Goal: Find specific page/section: Find specific page/section

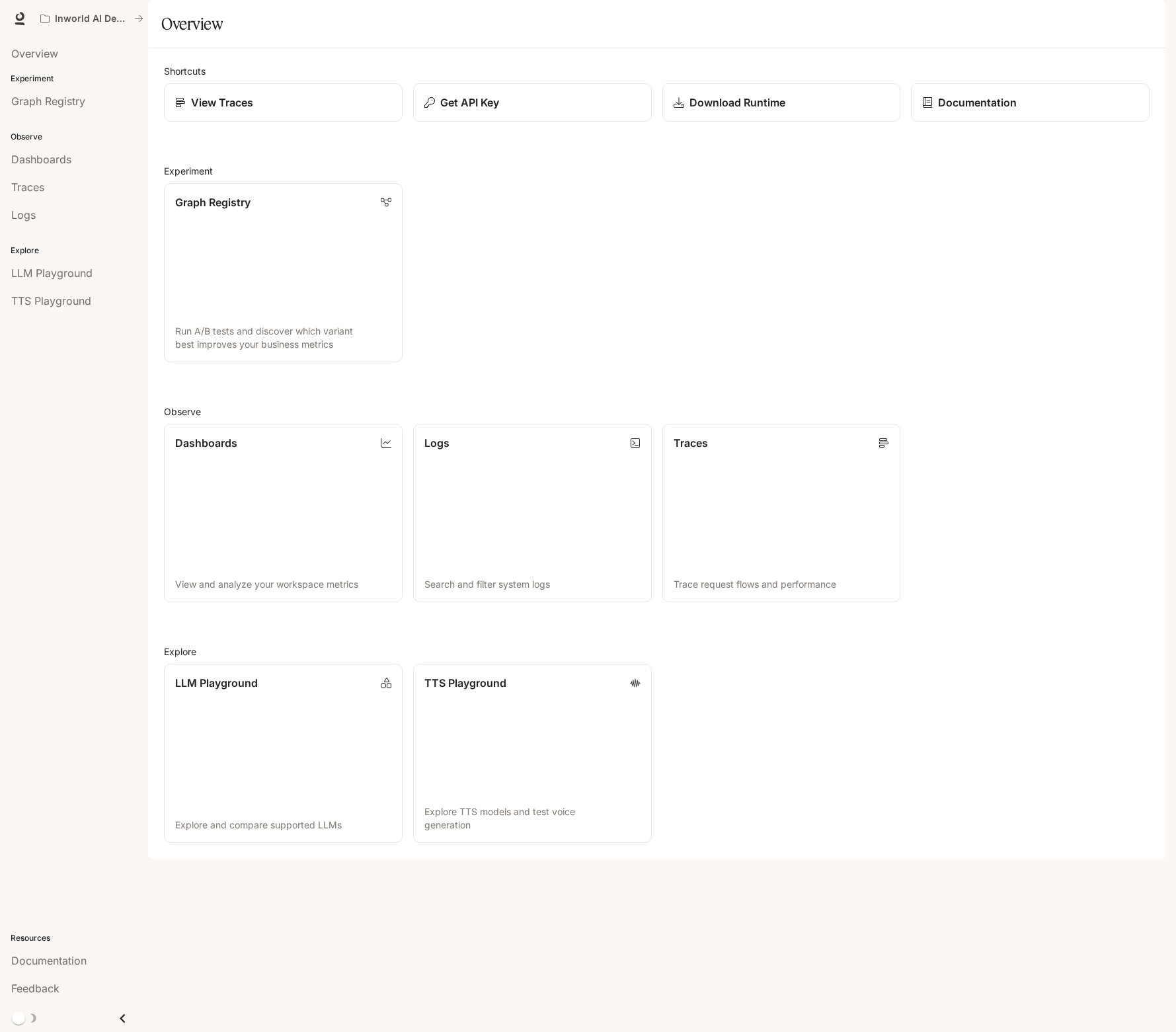
click at [703, 178] on h2 "Experiment" at bounding box center [656, 170] width 986 height 14
click at [236, 110] on p "View Traces" at bounding box center [222, 102] width 63 height 16
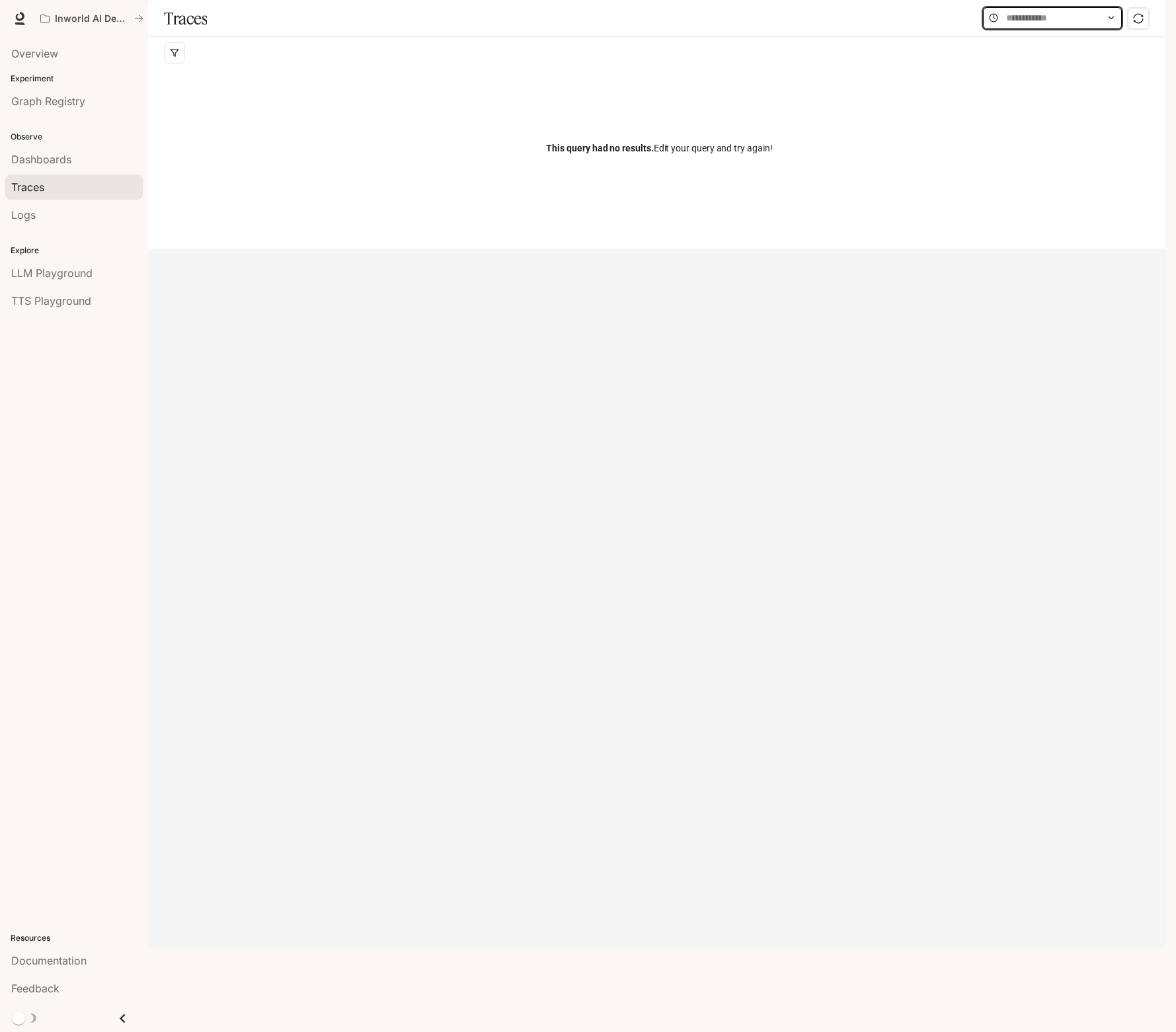
click at [1078, 25] on input "text" at bounding box center [1052, 18] width 92 height 14
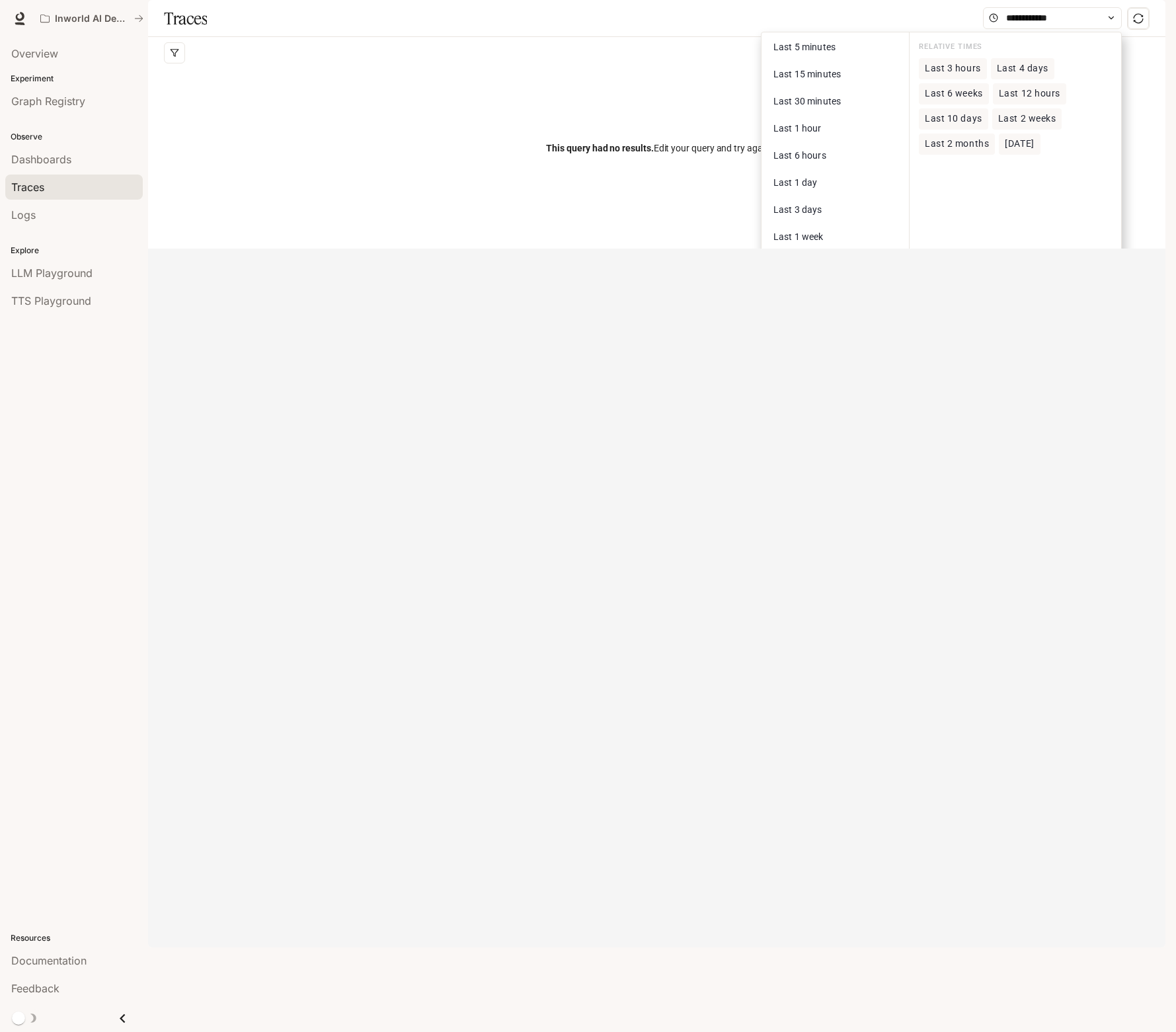
click at [974, 124] on span "Last 10 days" at bounding box center [954, 119] width 57 height 11
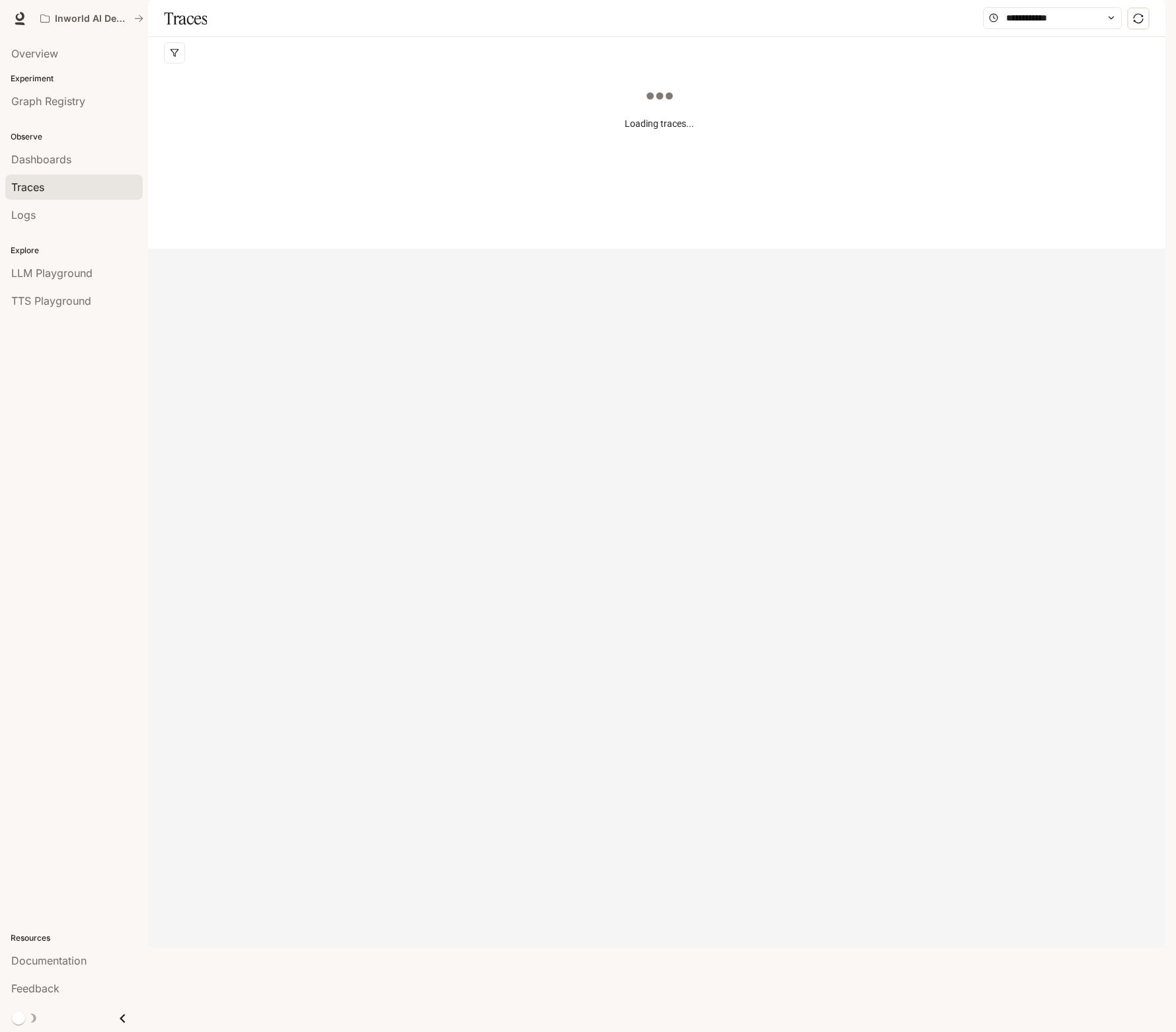
click at [71, 469] on div "Overview Experiment Graph Registry Observe Dashboards Traces Logs Explore LLM P…" at bounding box center [74, 535] width 148 height 996
click at [48, 170] on link "Dashboards" at bounding box center [74, 159] width 137 height 25
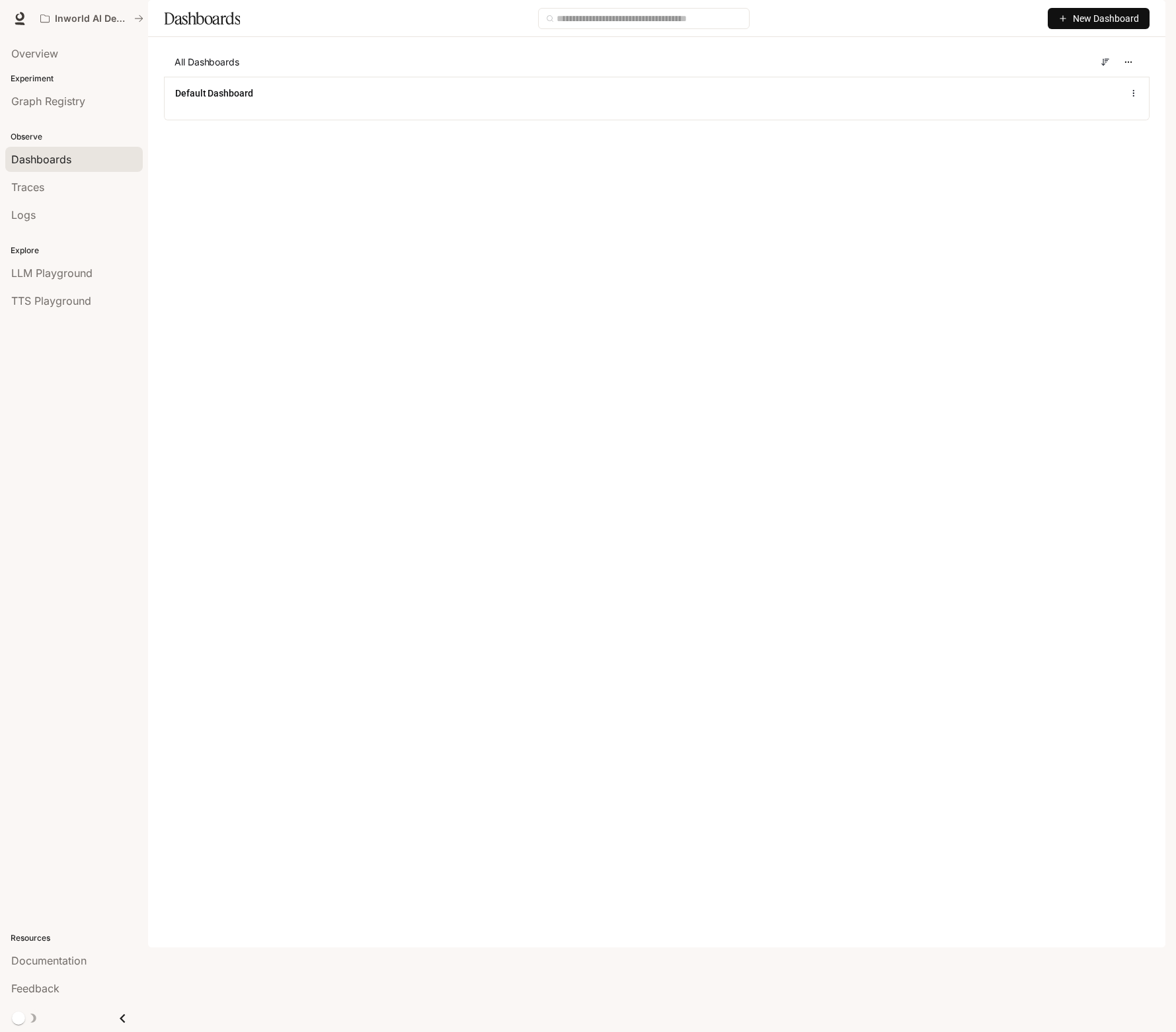
click at [61, 445] on div "Overview Experiment Graph Registry Observe Dashboards Traces Logs Explore LLM P…" at bounding box center [74, 535] width 148 height 996
click at [701, 140] on main "Dashboards New Dashboard All Dashboards Default Dashboard" at bounding box center [656, 70] width 1017 height 140
